Goal: Check status: Check status

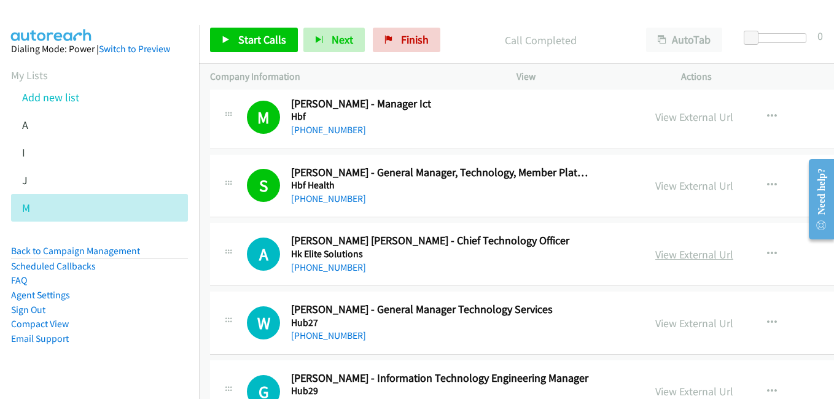
click at [655, 256] on link "View External Url" at bounding box center [694, 254] width 78 height 14
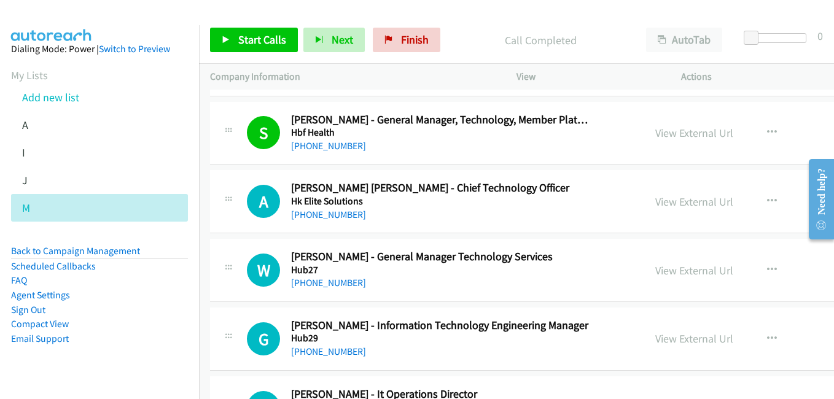
scroll to position [9949, 0]
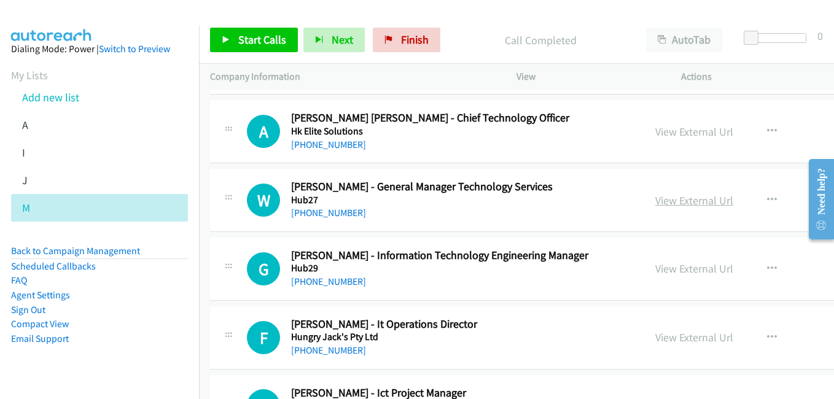
click at [655, 203] on link "View External Url" at bounding box center [694, 200] width 78 height 14
click at [655, 271] on link "View External Url" at bounding box center [694, 269] width 78 height 14
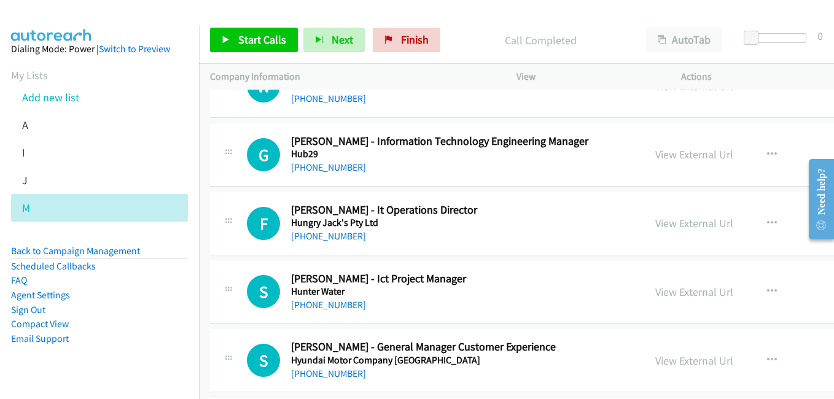
scroll to position [10071, 0]
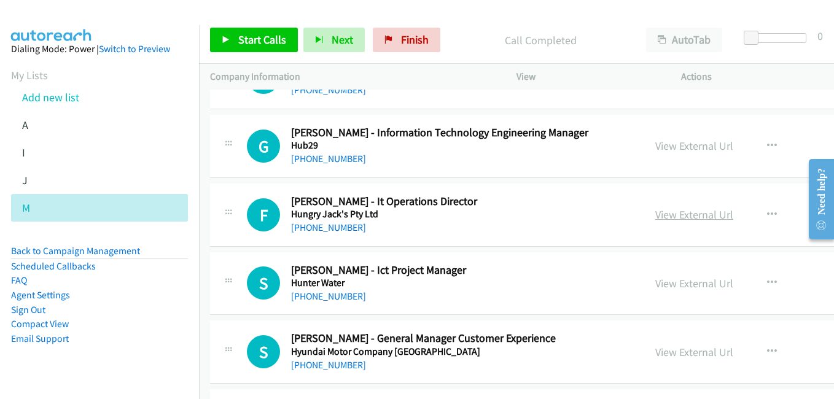
click at [655, 218] on link "View External Url" at bounding box center [694, 215] width 78 height 14
click at [655, 287] on link "View External Url" at bounding box center [694, 283] width 78 height 14
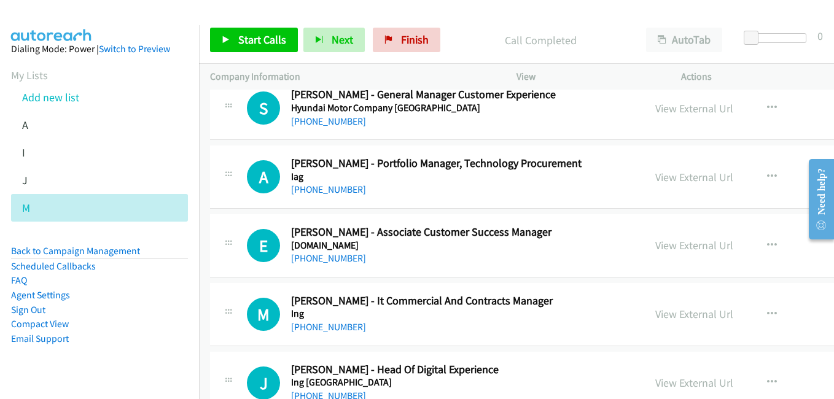
scroll to position [10317, 0]
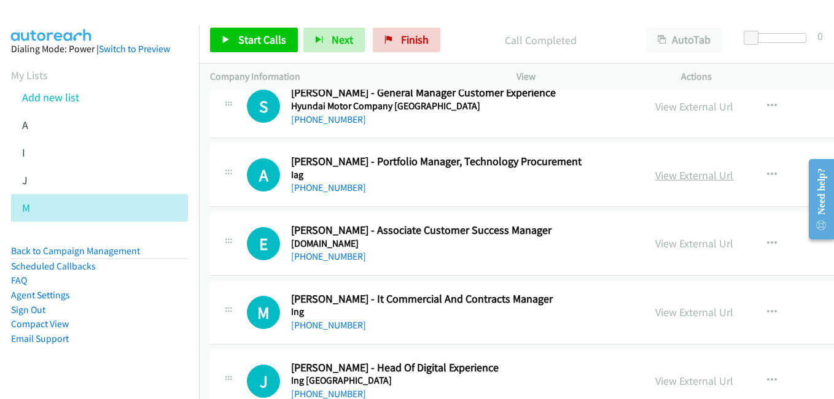
click at [655, 176] on link "View External Url" at bounding box center [694, 175] width 78 height 14
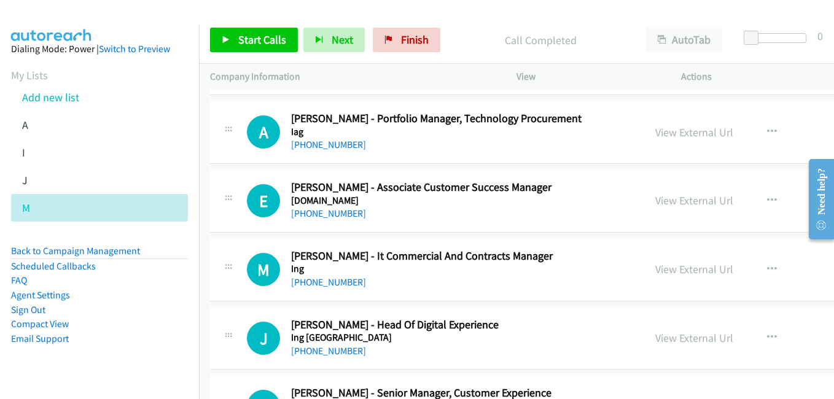
scroll to position [10378, 0]
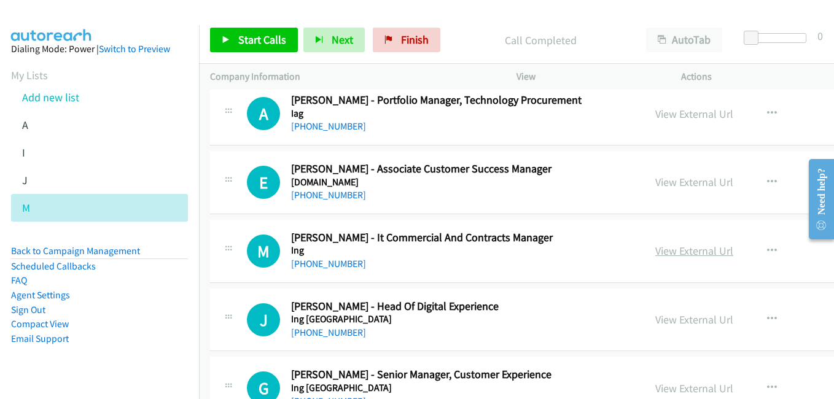
drag, startPoint x: 635, startPoint y: 250, endPoint x: 599, endPoint y: 246, distance: 36.4
click at [655, 250] on link "View External Url" at bounding box center [694, 251] width 78 height 14
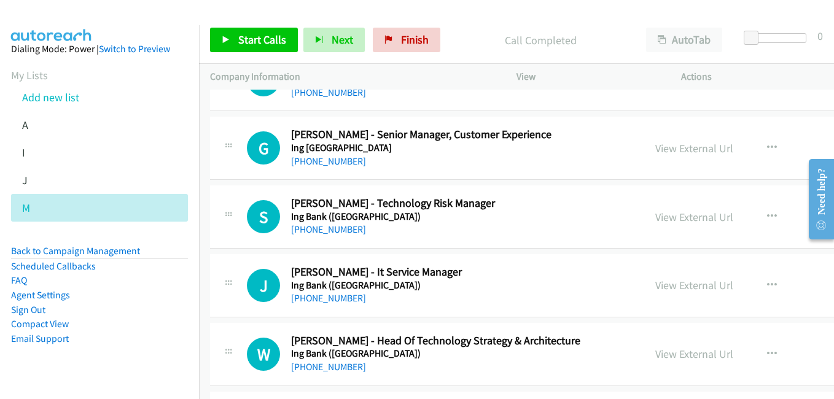
scroll to position [10624, 0]
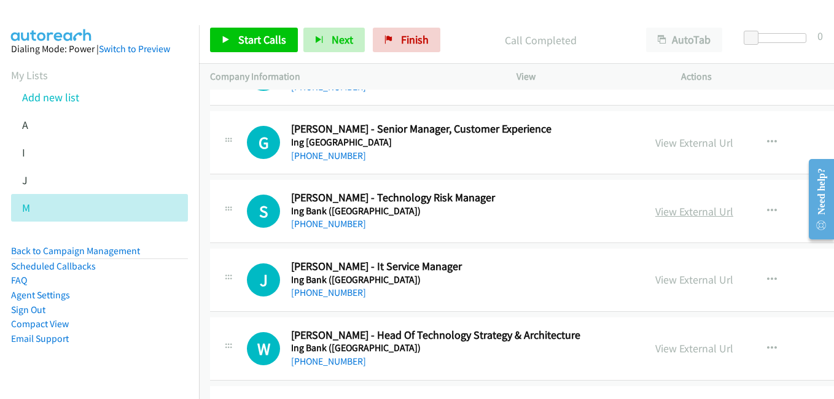
click at [655, 210] on link "View External Url" at bounding box center [694, 211] width 78 height 14
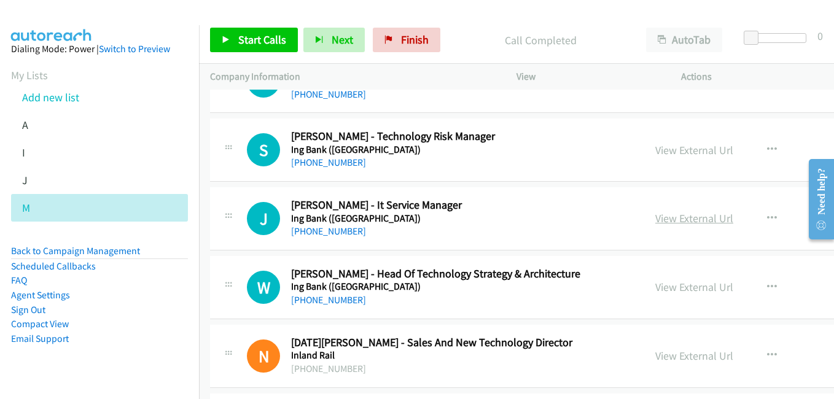
click at [655, 217] on link "View External Url" at bounding box center [694, 218] width 78 height 14
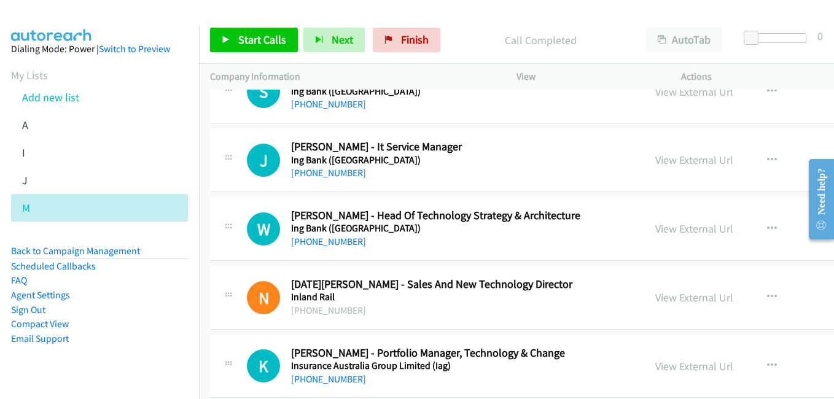
scroll to position [10747, 0]
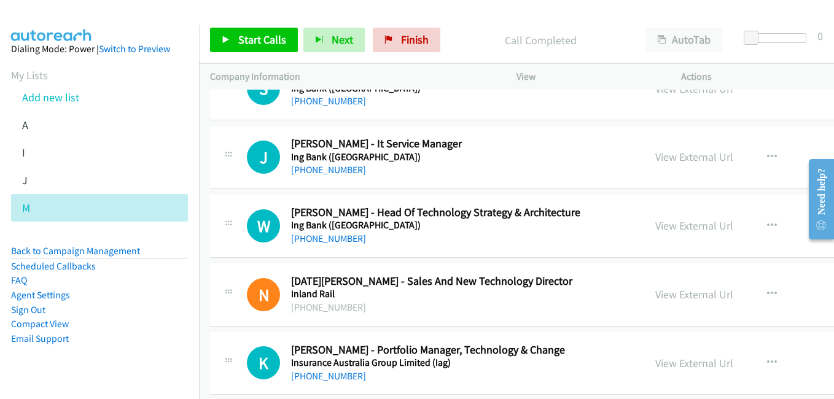
drag, startPoint x: 633, startPoint y: 231, endPoint x: 459, endPoint y: 149, distance: 192.3
click at [655, 231] on link "View External Url" at bounding box center [694, 226] width 78 height 14
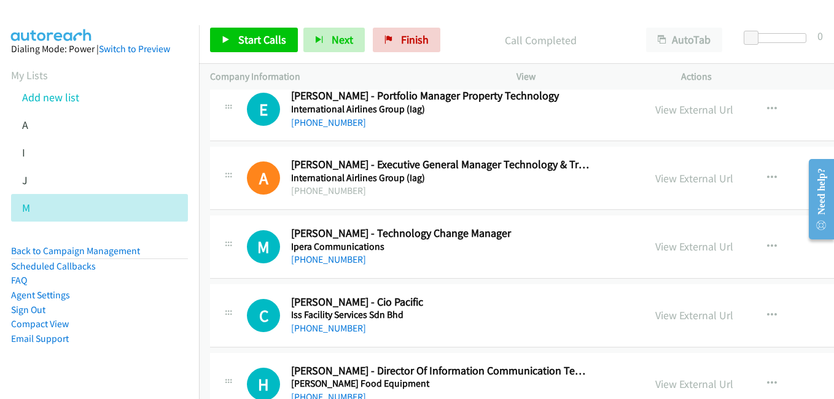
scroll to position [11422, 0]
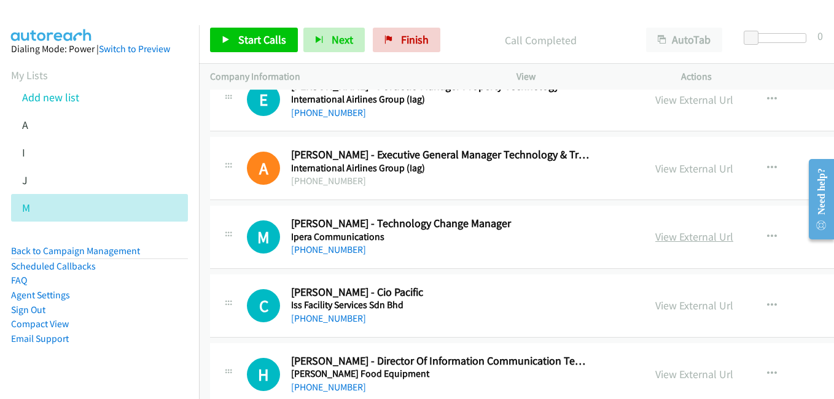
click at [655, 239] on link "View External Url" at bounding box center [694, 237] width 78 height 14
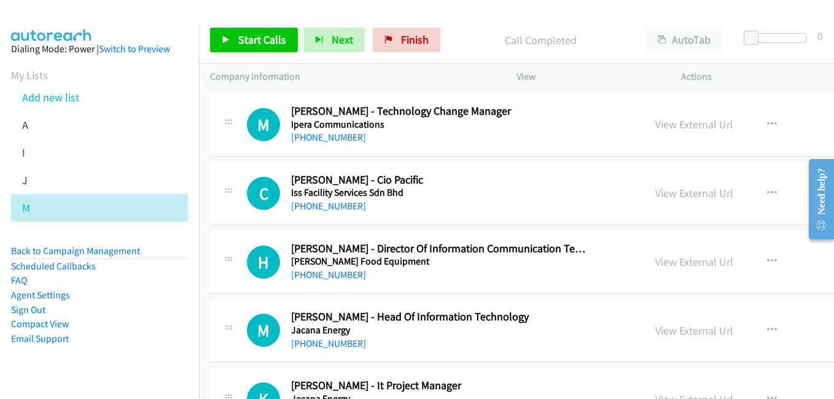
scroll to position [11545, 0]
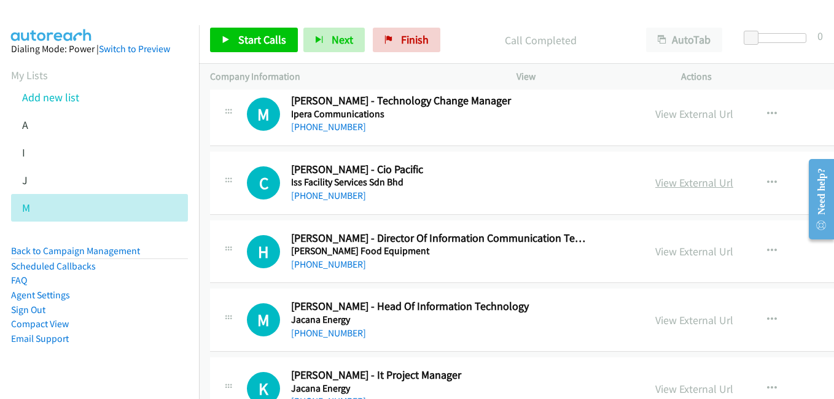
click at [655, 184] on link "View External Url" at bounding box center [694, 183] width 78 height 14
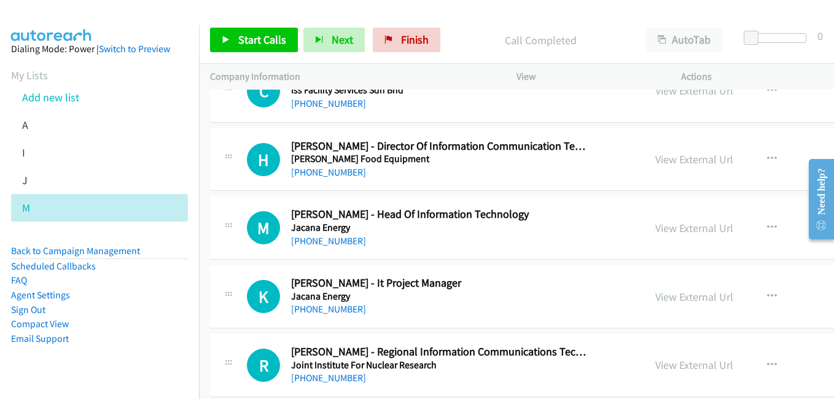
scroll to position [11668, 0]
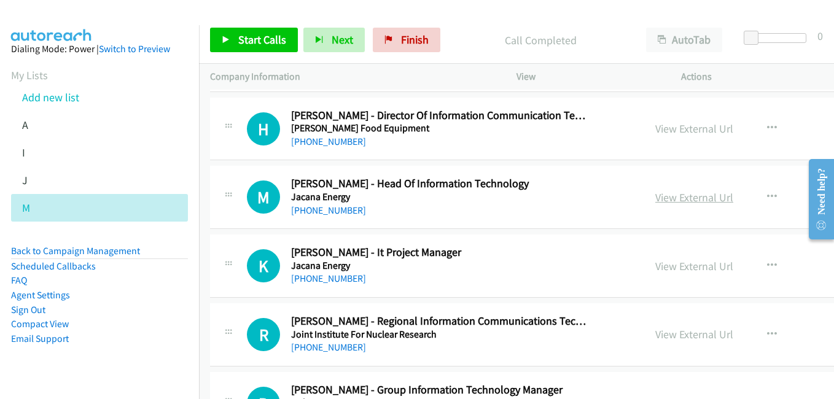
click at [655, 201] on link "View External Url" at bounding box center [694, 197] width 78 height 14
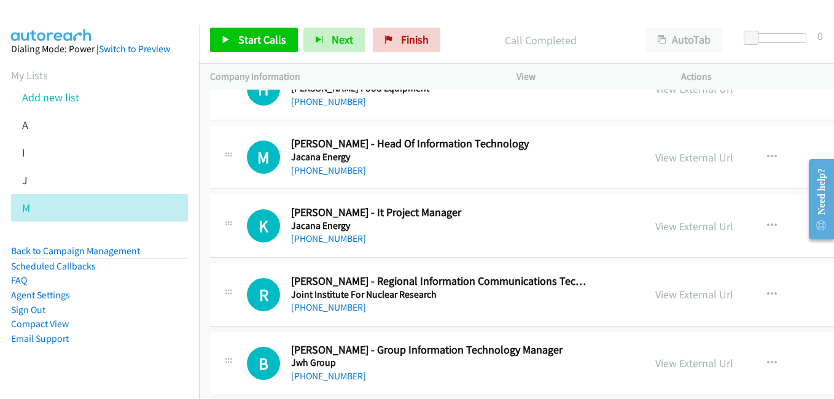
scroll to position [11729, 0]
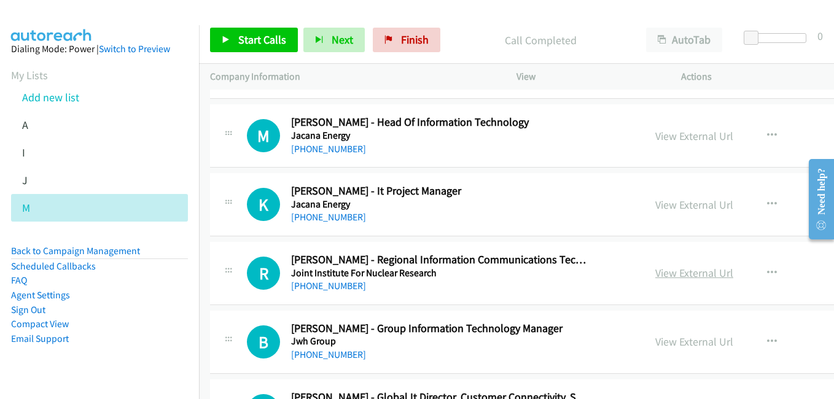
click at [655, 276] on link "View External Url" at bounding box center [694, 273] width 78 height 14
click at [655, 338] on link "View External Url" at bounding box center [694, 342] width 78 height 14
